Goal: Task Accomplishment & Management: Manage account settings

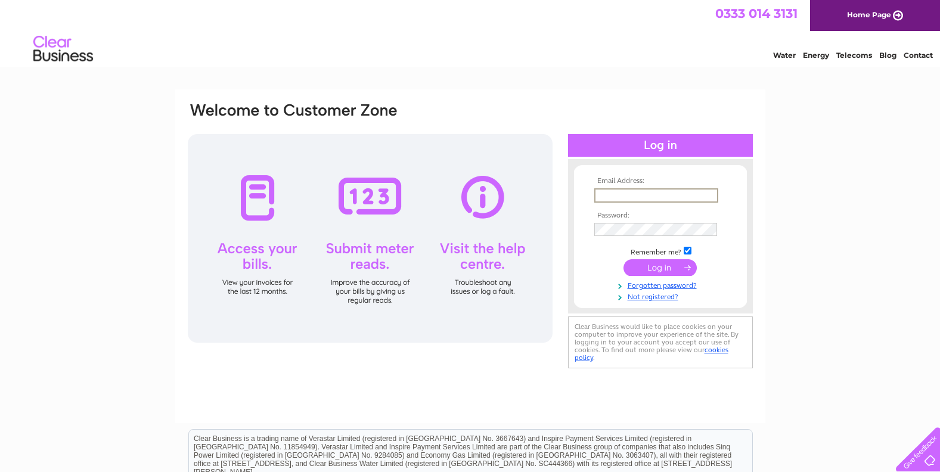
type input "andre@vintagehorizons.co.uk"
click at [615, 221] on td at bounding box center [661, 228] width 138 height 19
click at [689, 249] on input "checkbox" at bounding box center [688, 251] width 8 height 8
checkbox input "false"
click at [651, 267] on input "submit" at bounding box center [660, 266] width 73 height 17
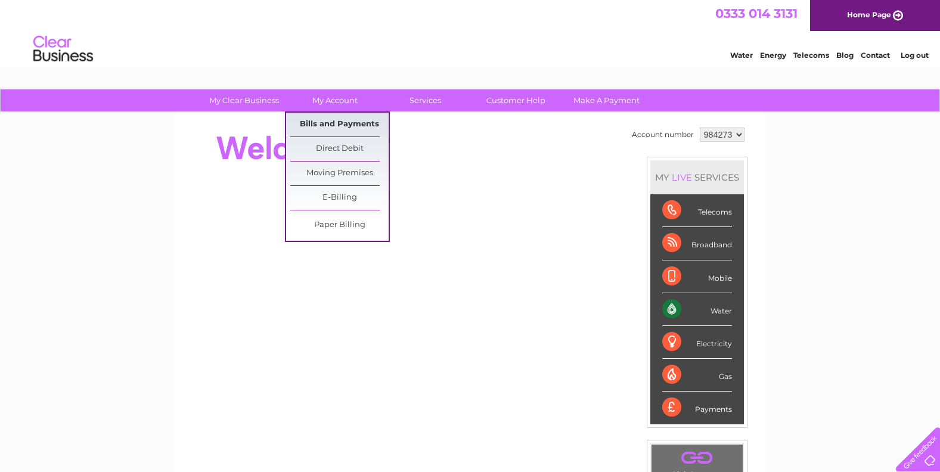
click at [336, 123] on link "Bills and Payments" at bounding box center [339, 125] width 98 height 24
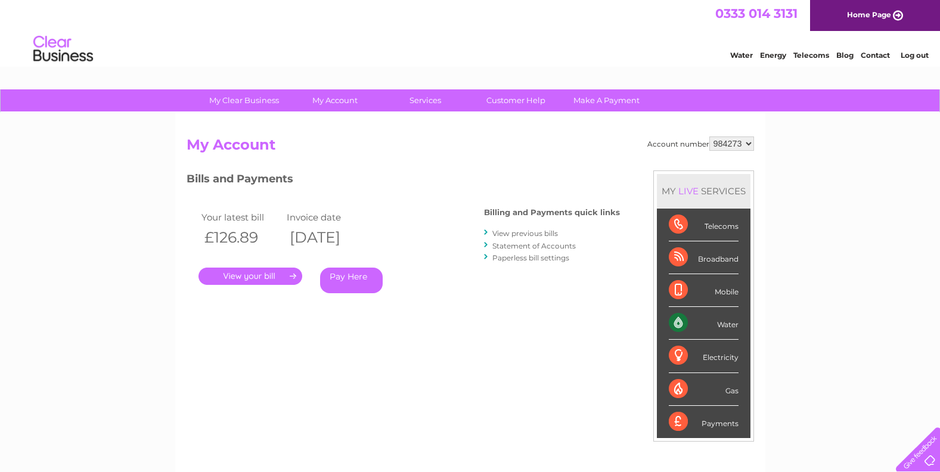
click at [244, 277] on link "." at bounding box center [251, 276] width 104 height 17
